Goal: Obtain resource: Obtain resource

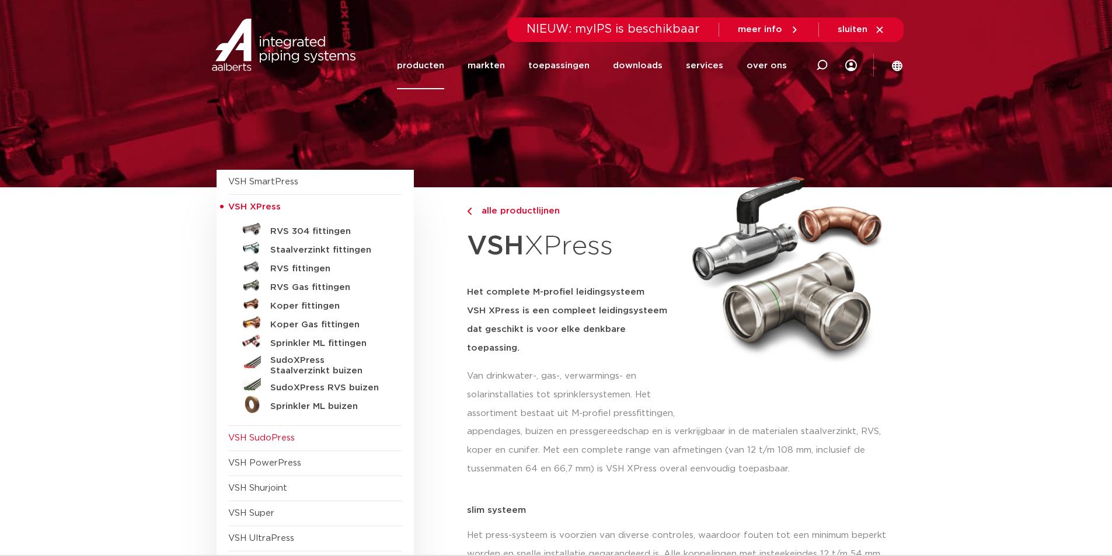
click at [266, 438] on span "VSH SudoPress" at bounding box center [261, 438] width 67 height 9
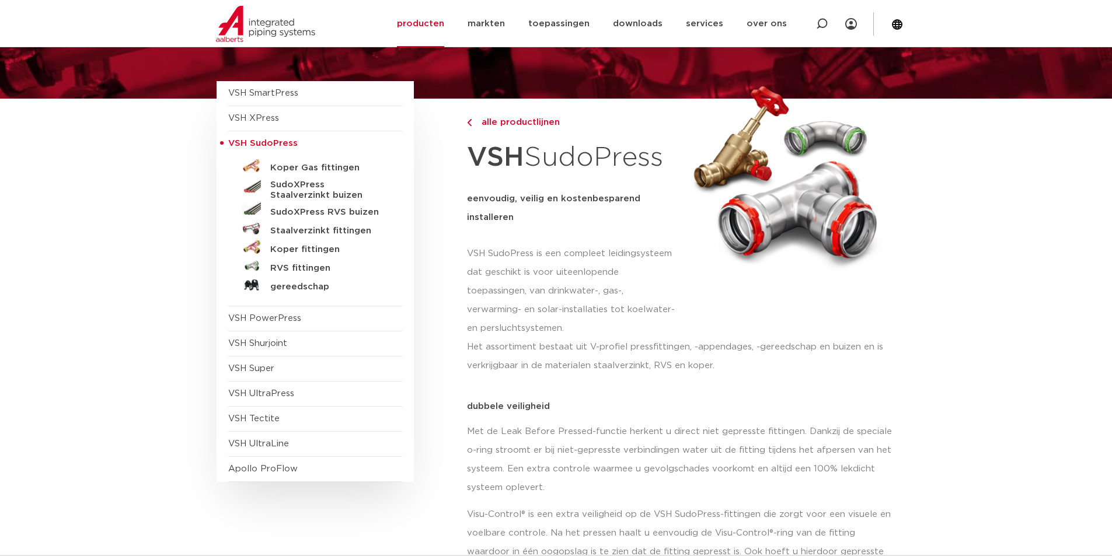
scroll to position [117, 0]
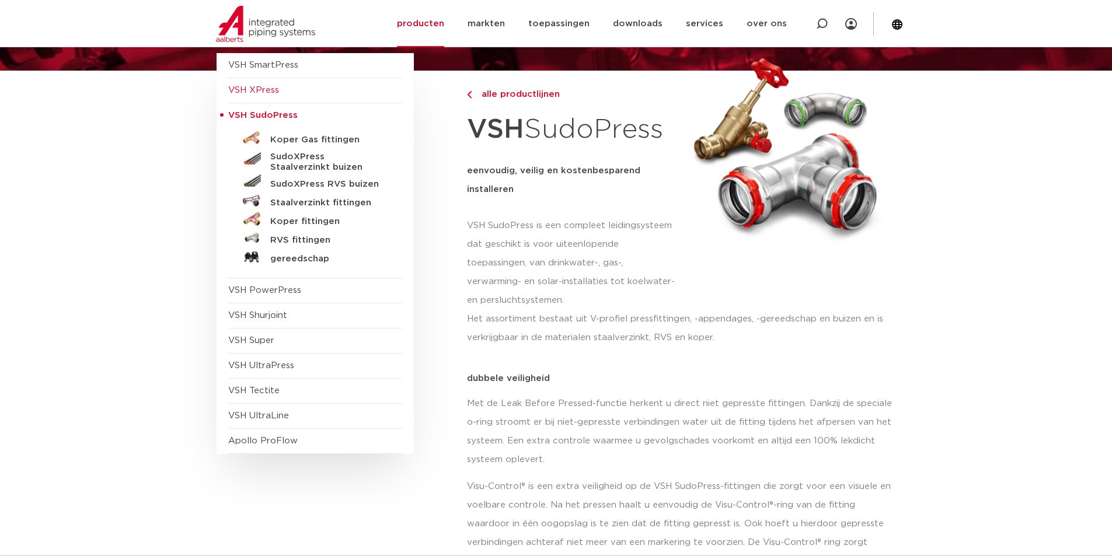
click at [255, 86] on span "VSH XPress" at bounding box center [253, 90] width 51 height 9
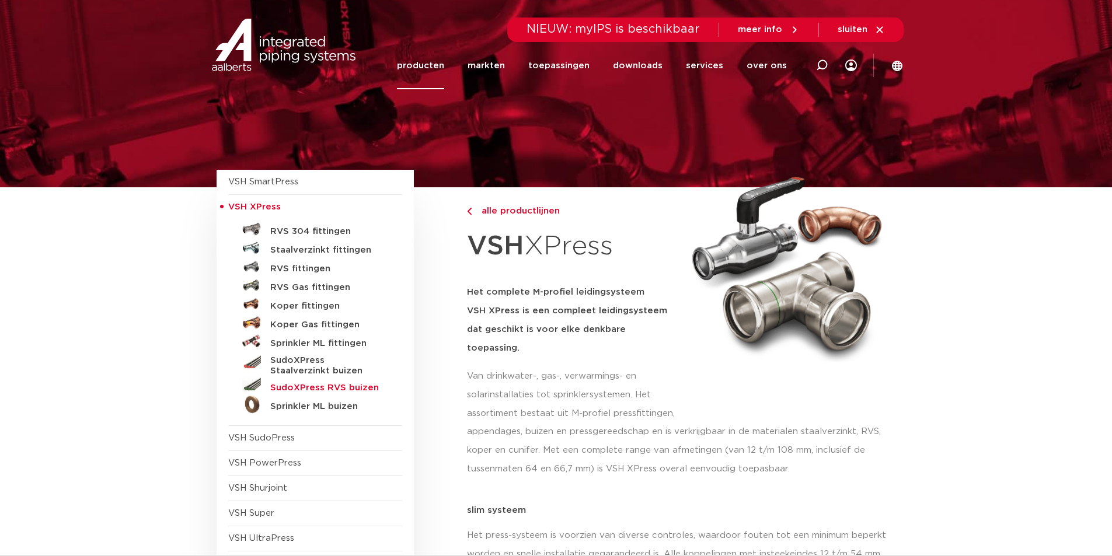
click at [339, 389] on h5 "SudoXPress RVS buizen" at bounding box center [328, 388] width 116 height 11
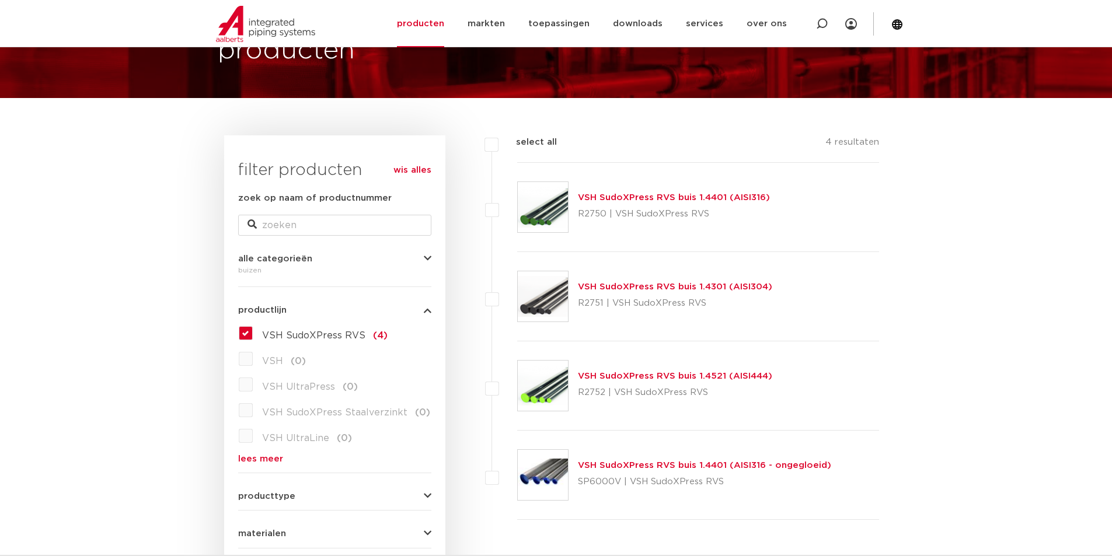
scroll to position [117, 0]
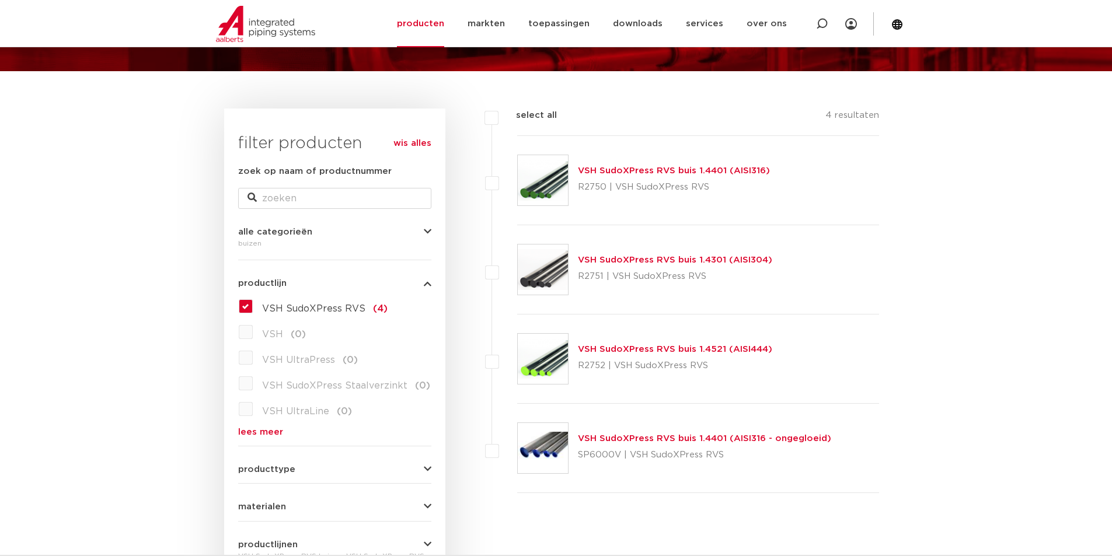
click at [660, 170] on link "VSH SudoXPress RVS buis 1.4401 (AISI316)" at bounding box center [674, 170] width 192 height 9
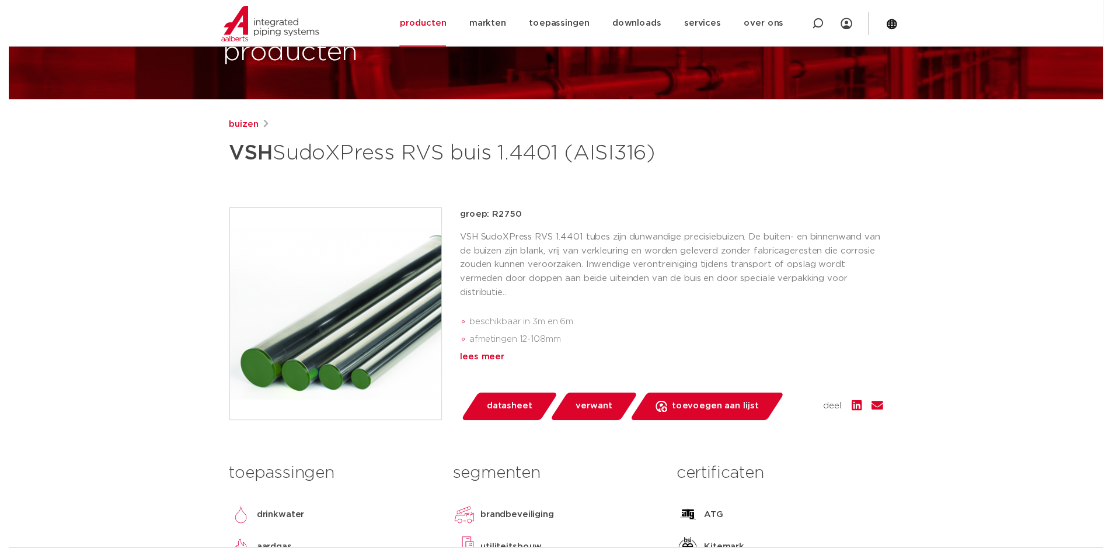
scroll to position [58, 0]
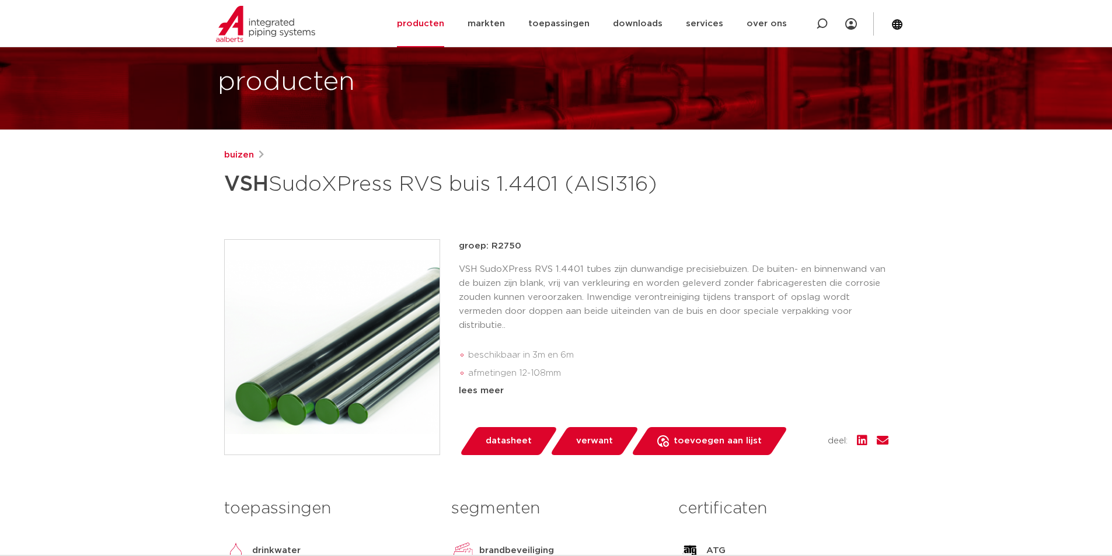
click at [504, 451] on span "datasheet" at bounding box center [509, 441] width 46 height 19
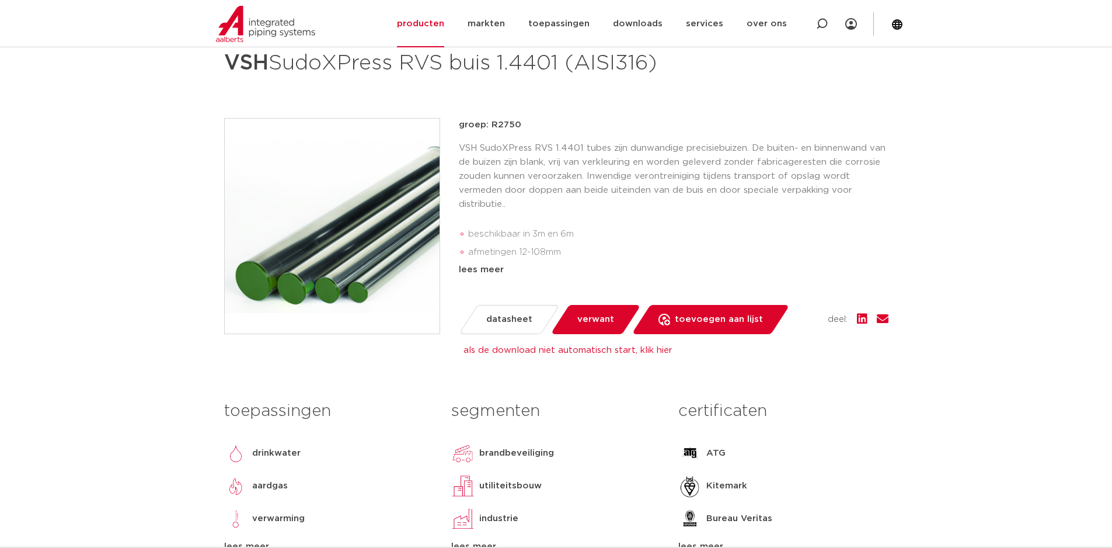
scroll to position [0, 0]
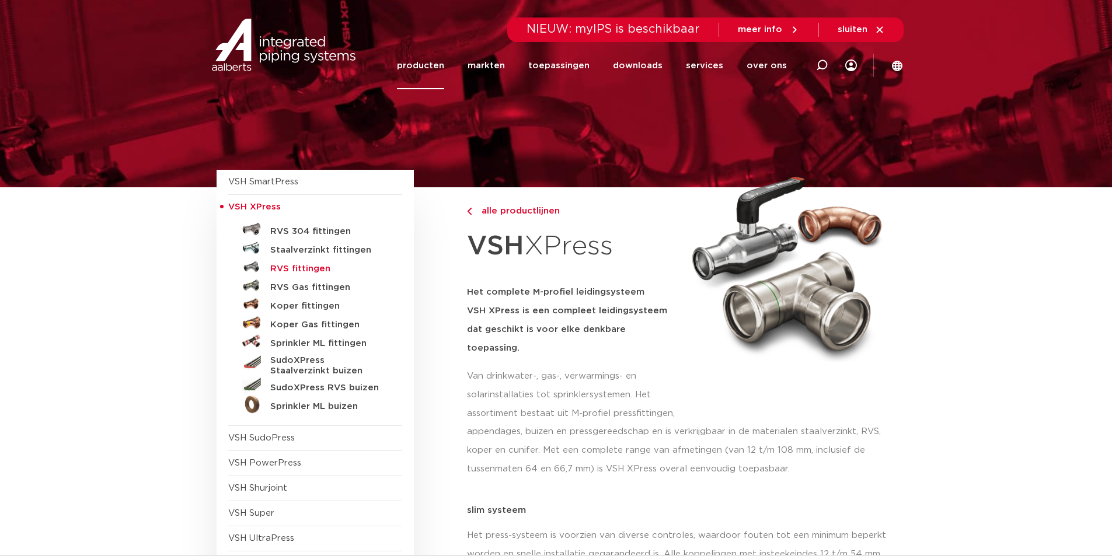
click at [324, 267] on h5 "RVS fittingen" at bounding box center [328, 269] width 116 height 11
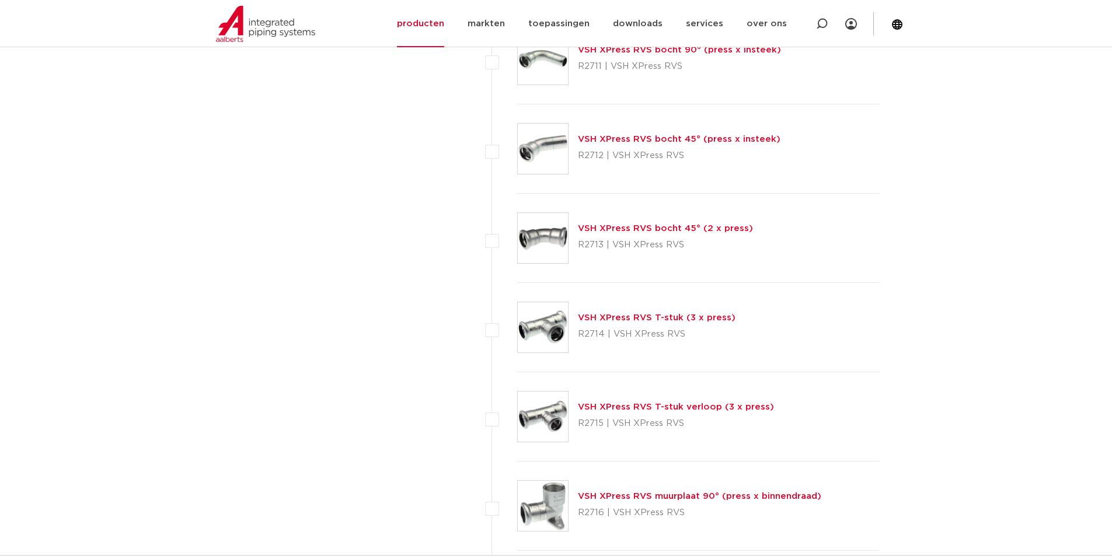
scroll to position [1109, 0]
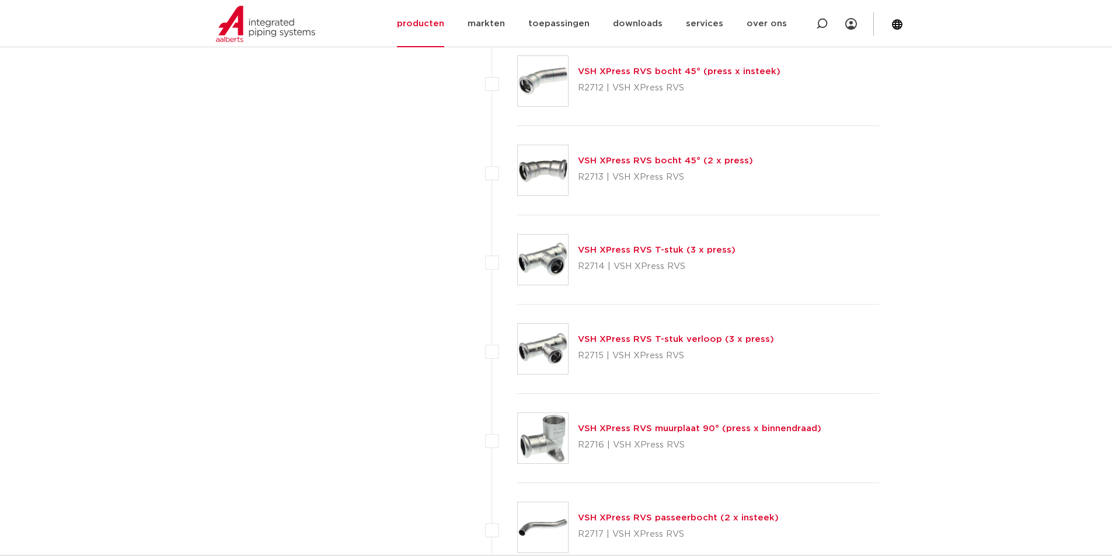
click at [615, 259] on p "R2714 | VSH XPress RVS" at bounding box center [657, 266] width 158 height 19
click at [619, 253] on link "VSH XPress RVS T-stuk (3 x press)" at bounding box center [657, 250] width 158 height 9
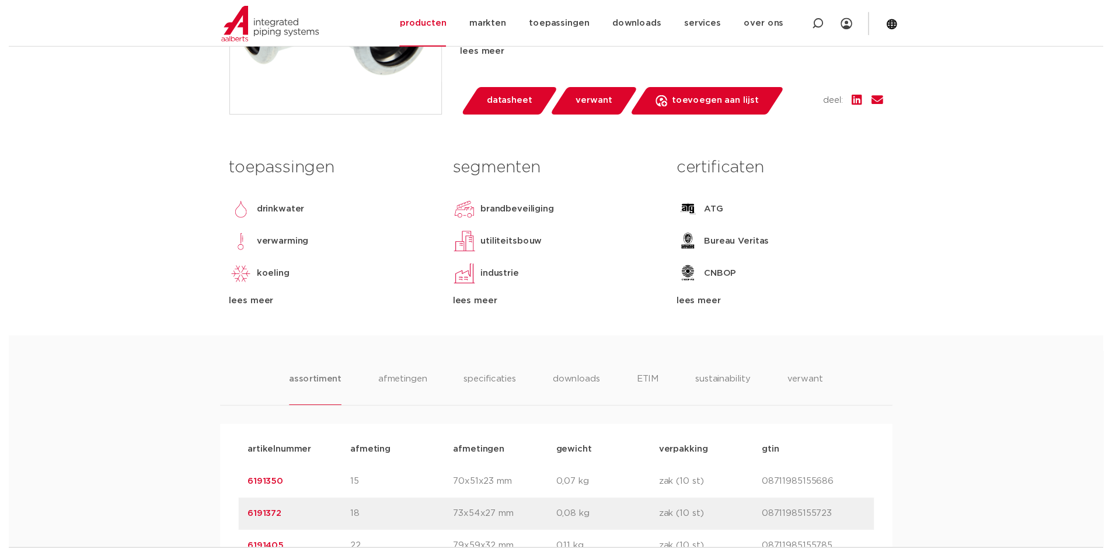
scroll to position [292, 0]
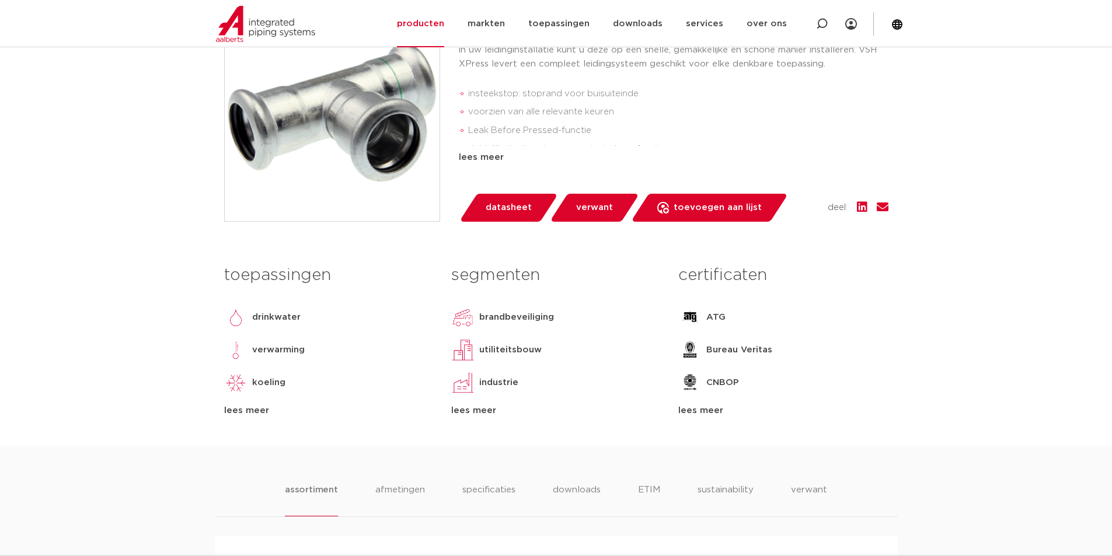
click at [497, 210] on span "datasheet" at bounding box center [509, 208] width 46 height 19
